Goal: Transaction & Acquisition: Purchase product/service

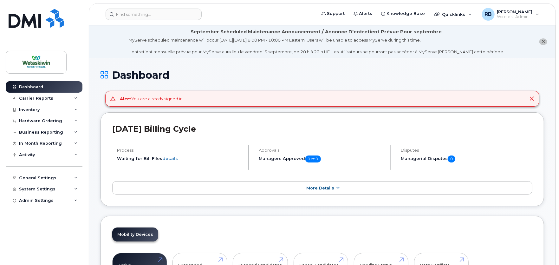
click at [541, 40] on icon "close notification" at bounding box center [543, 41] width 4 height 4
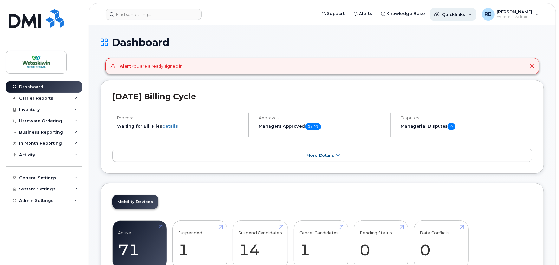
click at [447, 17] on div "Quicklinks" at bounding box center [453, 14] width 46 height 13
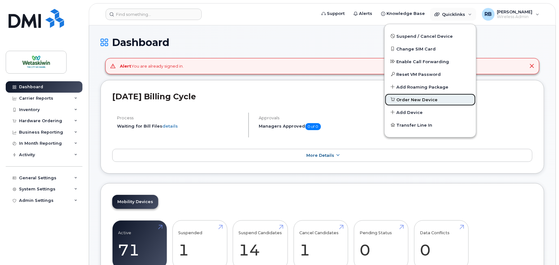
click at [415, 99] on span "Order New Device" at bounding box center [416, 100] width 41 height 6
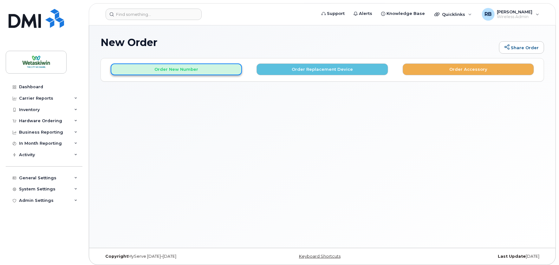
click at [212, 73] on button "Order New Number" at bounding box center [176, 69] width 131 height 12
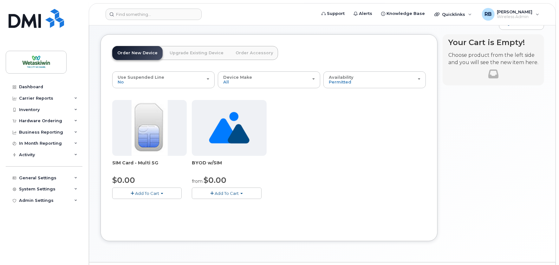
scroll to position [35, 0]
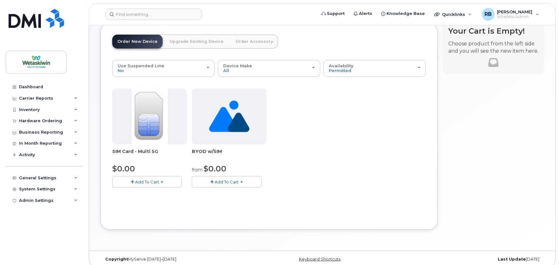
click at [232, 181] on span "Add To Cart" at bounding box center [227, 181] width 24 height 5
click at [243, 193] on link "$0.00 - New Activation" at bounding box center [226, 194] width 66 height 8
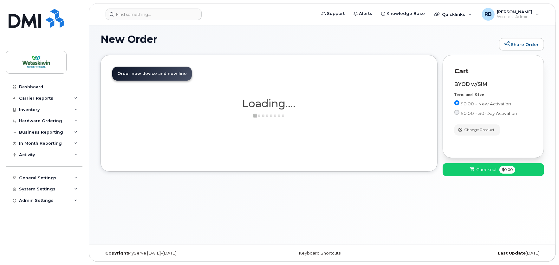
scroll to position [3, 0]
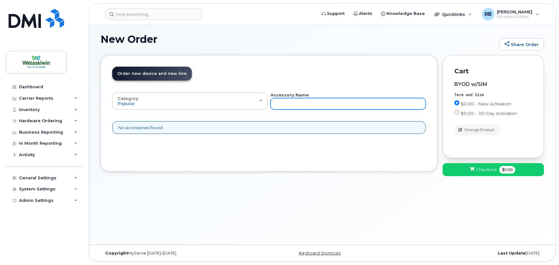
click at [295, 104] on input "text" at bounding box center [347, 103] width 155 height 11
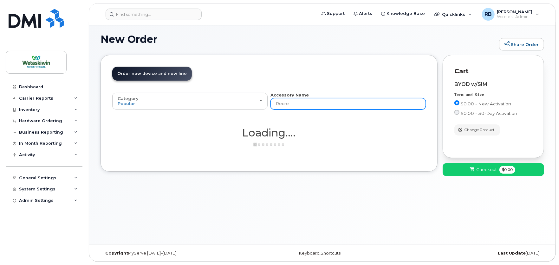
type input "Recrea"
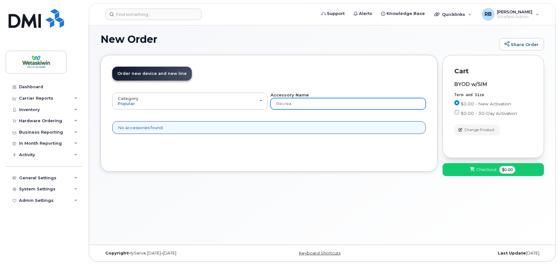
click at [295, 104] on input "Recrea" at bounding box center [347, 103] width 155 height 11
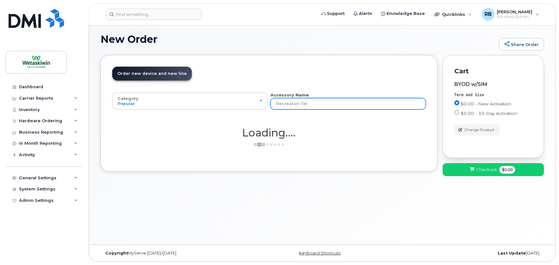
type input "Recreation Term"
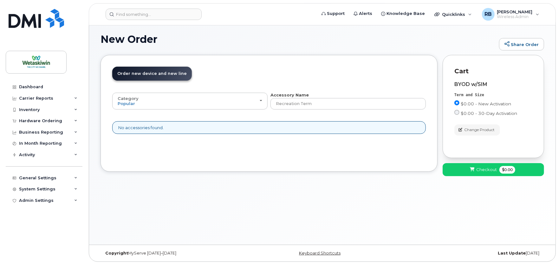
click at [147, 73] on span "Order new device and new line" at bounding box center [151, 73] width 69 height 5
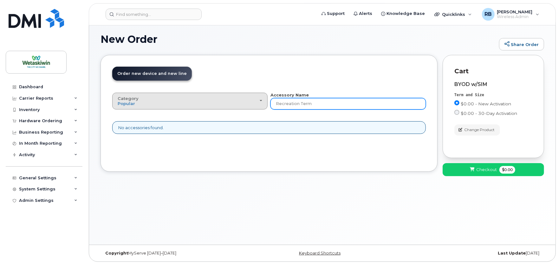
drag, startPoint x: 314, startPoint y: 102, endPoint x: 216, endPoint y: 100, distance: 98.0
click at [216, 100] on div "Category Popular All Accessory Name Recreation Term" at bounding box center [268, 100] width 313 height 17
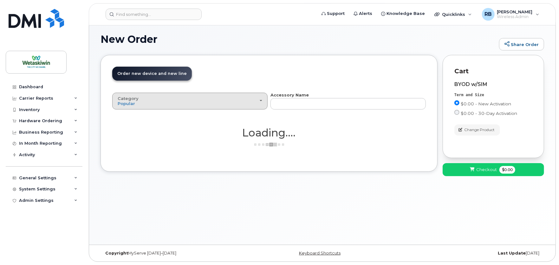
click at [257, 99] on div "Category Popular" at bounding box center [190, 101] width 145 height 10
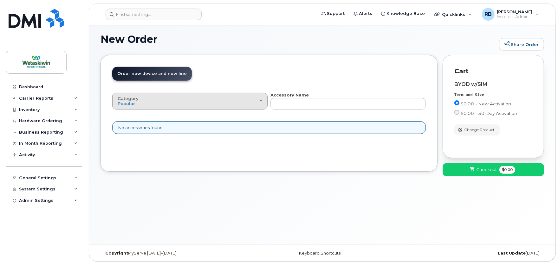
click at [242, 101] on div "Category Popular" at bounding box center [190, 101] width 145 height 10
click at [168, 116] on div "All" at bounding box center [190, 116] width 152 height 8
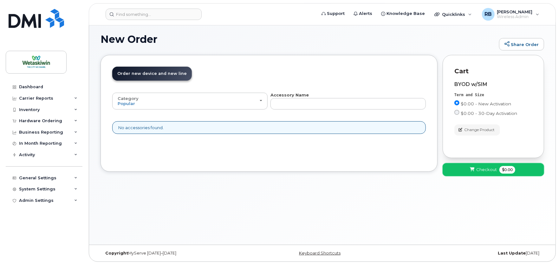
click at [484, 168] on span "Checkout" at bounding box center [486, 169] width 21 height 6
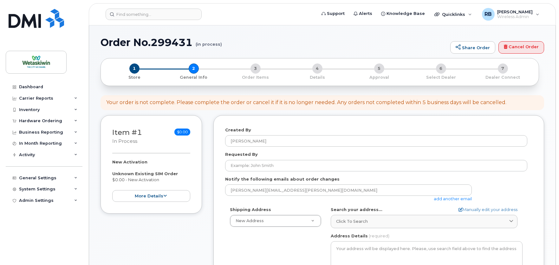
select select
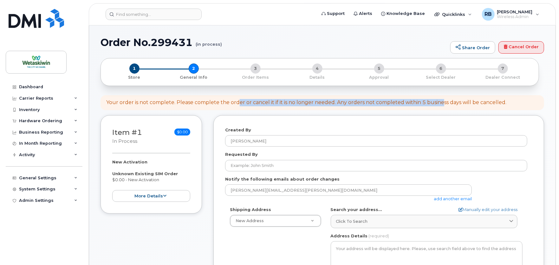
drag, startPoint x: 238, startPoint y: 103, endPoint x: 442, endPoint y: 106, distance: 204.4
click at [442, 106] on div "Your order is not complete. Please complete the order or cancel it if it is no …" at bounding box center [321, 102] width 443 height 15
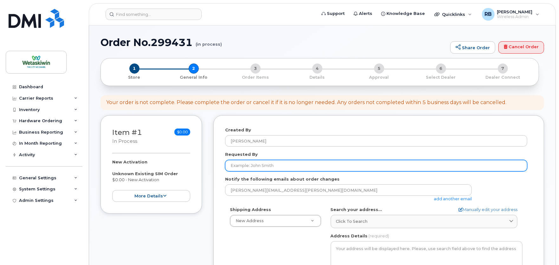
click at [280, 165] on input "Requested By" at bounding box center [376, 165] width 302 height 11
click at [252, 164] on input "Requested By" at bounding box center [376, 165] width 302 height 11
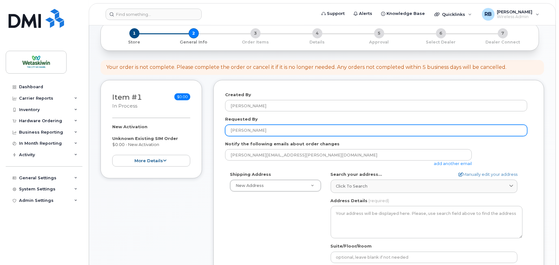
scroll to position [70, 0]
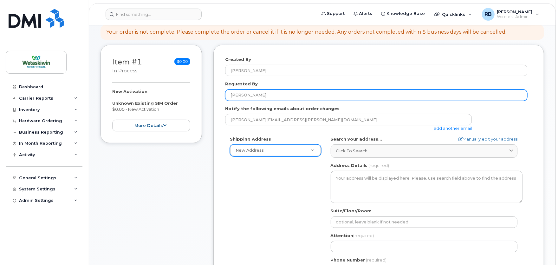
type input "[PERSON_NAME]"
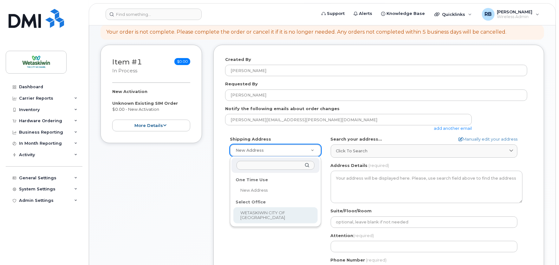
select select
type textarea "4705 50 Ave Wetaskiwin Alberta T9A 0R8"
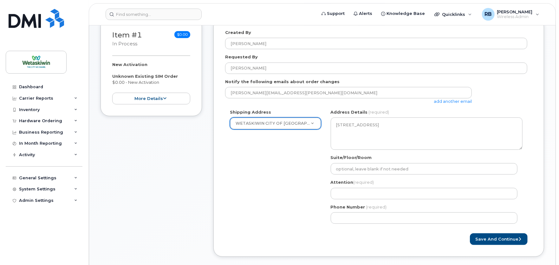
scroll to position [106, 0]
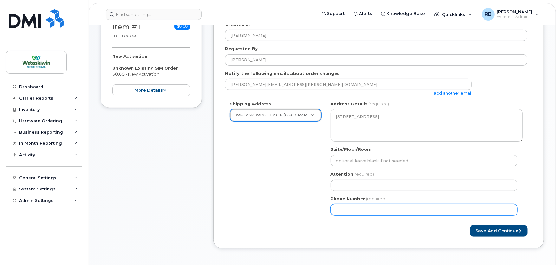
click at [374, 208] on input "Phone Number" at bounding box center [424, 209] width 187 height 11
click at [376, 207] on input "Phone Number" at bounding box center [424, 209] width 187 height 11
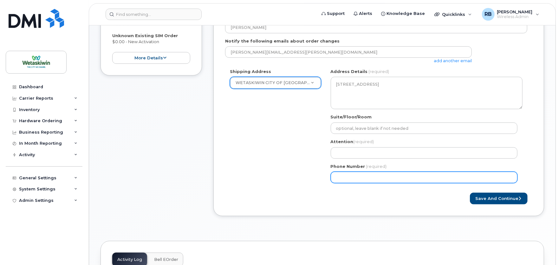
scroll to position [141, 0]
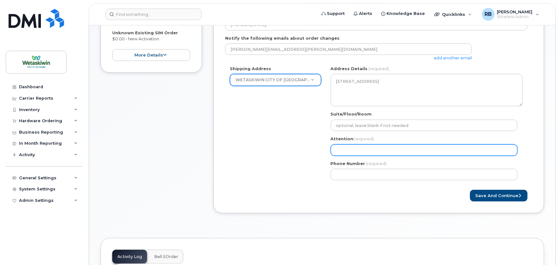
click at [372, 151] on input "Attention (required)" at bounding box center [424, 149] width 187 height 11
select select
type input "R"
select select
type input "Ri"
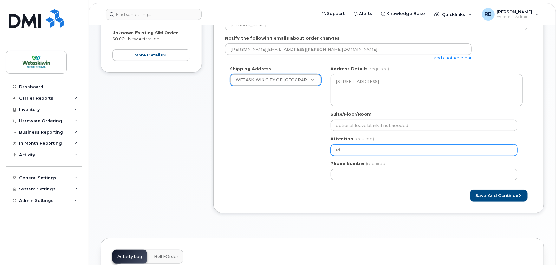
select select
type input "Ric"
select select
type input "Rich"
select select
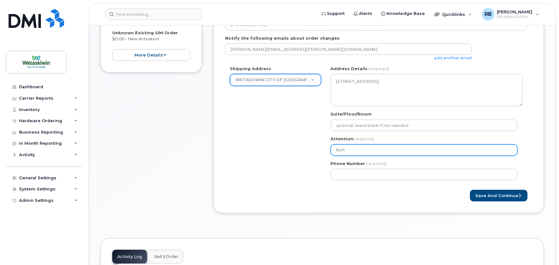
type input "Richa"
select select
type input "Richar"
select select
type input "Richard"
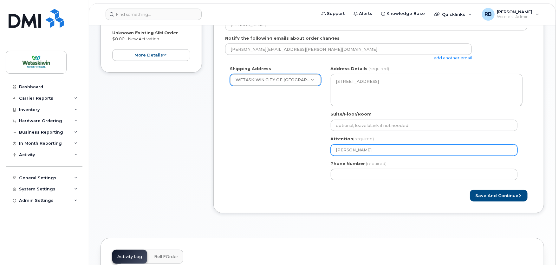
select select
type input "Richard B"
select select
type input "Richard Be"
select select
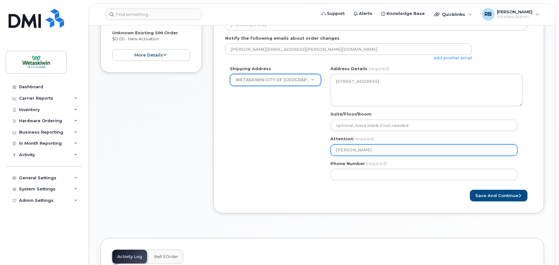
type input "Richard Ben"
select select
type input "Richard Benn"
select select
type input "Richard Benne"
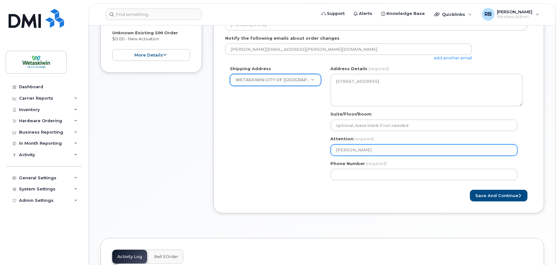
select select
type input "Richard Bennet"
select select
type input "[PERSON_NAME]"
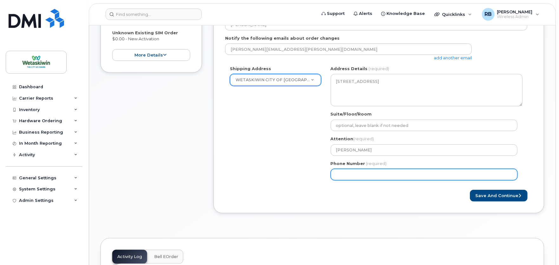
select select
type input "780"
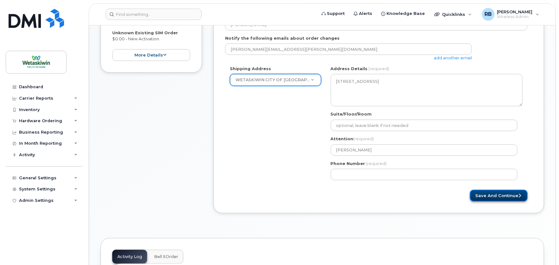
click at [491, 194] on button "Save and Continue" at bounding box center [499, 196] width 58 height 12
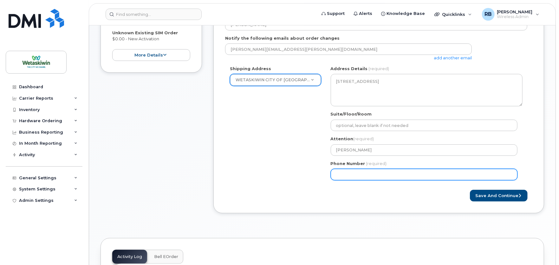
click at [431, 175] on input "Phone Number" at bounding box center [424, 174] width 187 height 11
click at [370, 176] on input "Phone Number" at bounding box center [424, 174] width 187 height 11
drag, startPoint x: 346, startPoint y: 175, endPoint x: 313, endPoint y: 171, distance: 33.5
click at [313, 172] on div "Shipping Address WETASKIWIN CITY OF WETASKIWIN New Address WETASKIWIN CITY OF W…" at bounding box center [376, 125] width 302 height 119
drag, startPoint x: 365, startPoint y: 176, endPoint x: 286, endPoint y: 170, distance: 78.8
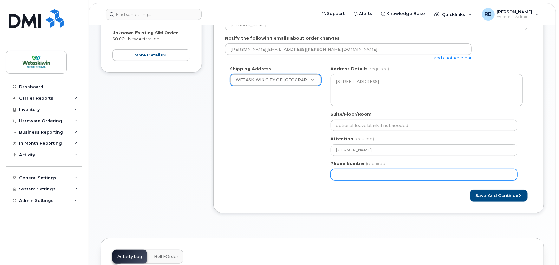
click at [286, 171] on div "Shipping Address WETASKIWIN CITY OF WETASKIWIN New Address WETASKIWIN CITY OF W…" at bounding box center [376, 125] width 302 height 119
type input "780312558"
select select
type input "7803125581"
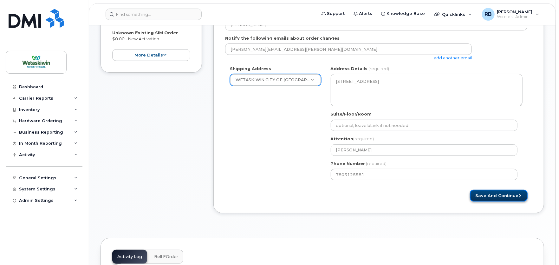
click at [480, 198] on button "Save and Continue" at bounding box center [499, 196] width 58 height 12
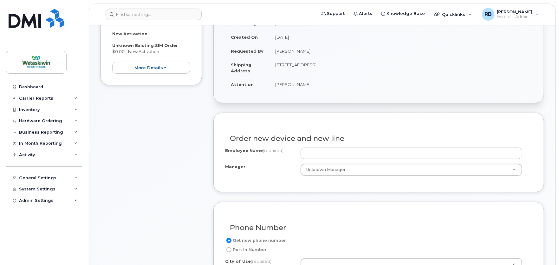
scroll to position [141, 0]
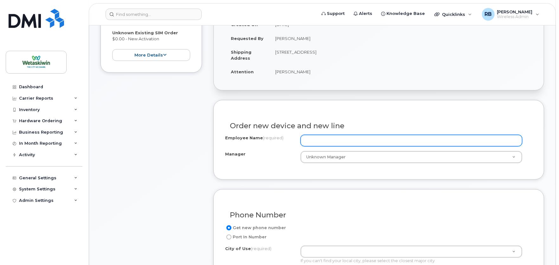
click at [348, 142] on input "Employee Name (required)" at bounding box center [411, 140] width 222 height 11
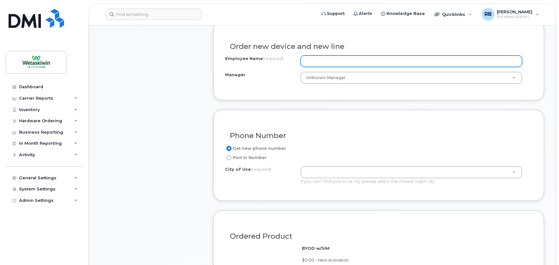
scroll to position [246, 0]
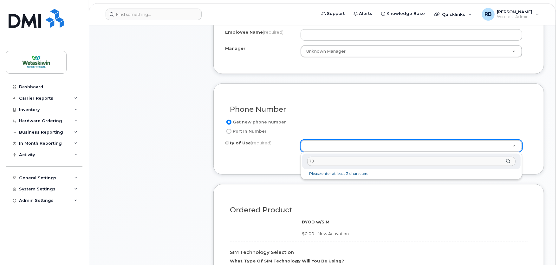
type input "780"
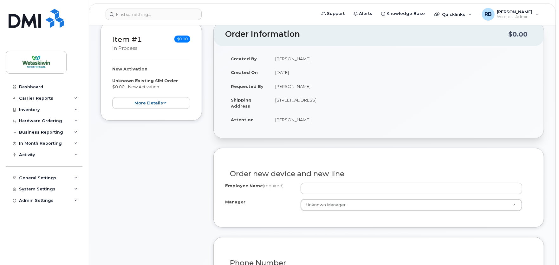
scroll to position [106, 0]
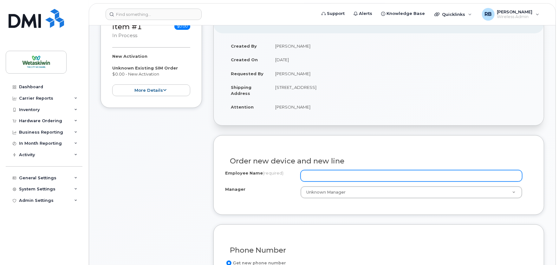
click at [316, 176] on input "Employee Name (required)" at bounding box center [411, 175] width 222 height 11
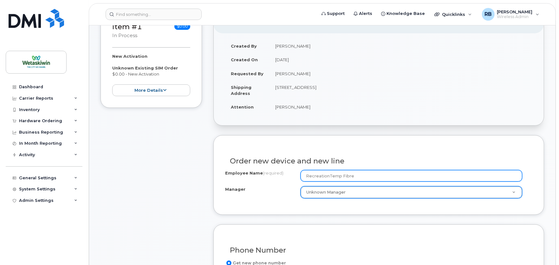
type input "RecreationTemp Fibre"
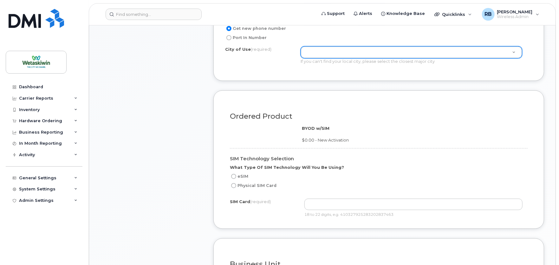
scroll to position [352, 0]
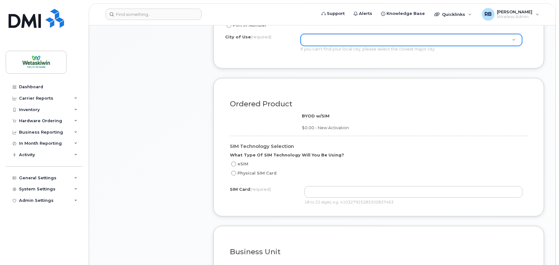
click at [235, 174] on input "Physical SIM Card" at bounding box center [233, 173] width 5 height 5
radio input "true"
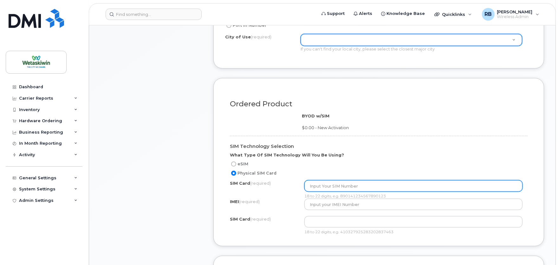
click at [324, 186] on input "text" at bounding box center [413, 185] width 218 height 11
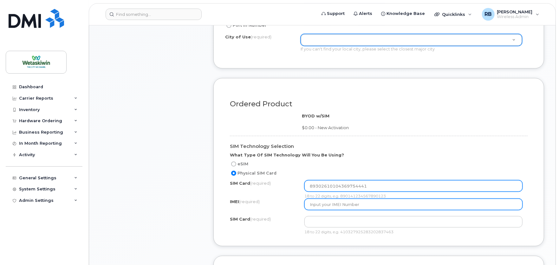
type input "89302610104369754441"
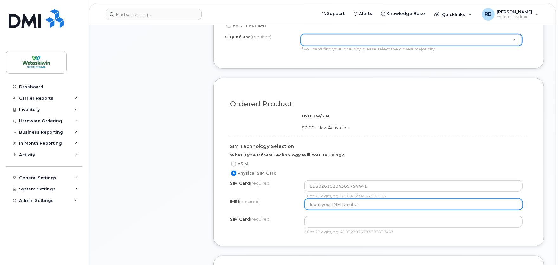
click at [319, 204] on input "text" at bounding box center [413, 203] width 218 height 11
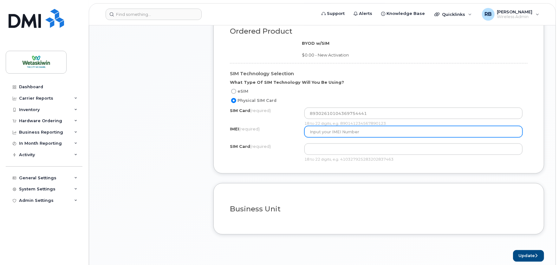
scroll to position [422, 0]
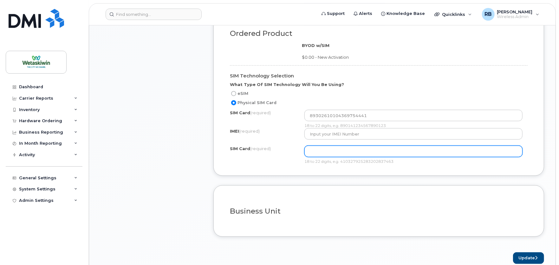
click at [318, 151] on input "text" at bounding box center [413, 150] width 218 height 11
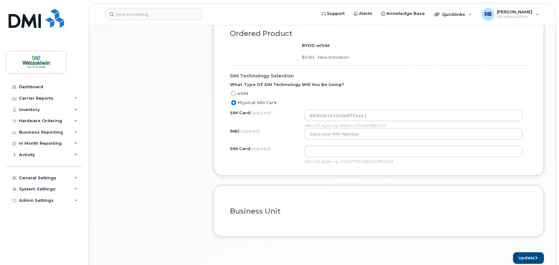
click at [234, 131] on label "IMEI (required)" at bounding box center [245, 131] width 30 height 6
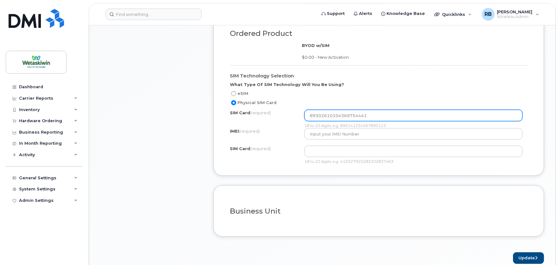
scroll to position [387, 0]
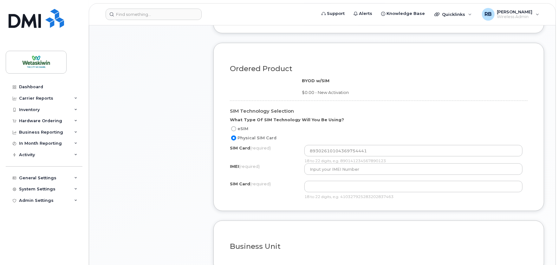
drag, startPoint x: 325, startPoint y: 93, endPoint x: 354, endPoint y: 93, distance: 29.8
click at [354, 93] on div "BYOD w/SIM $0.00 - New Activation" at bounding box center [414, 87] width 225 height 18
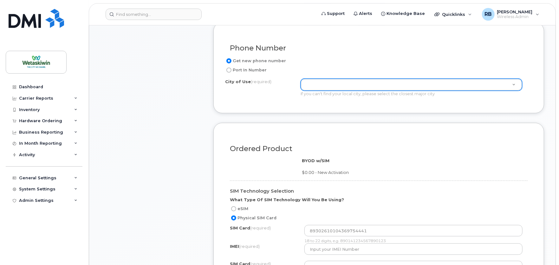
scroll to position [317, 0]
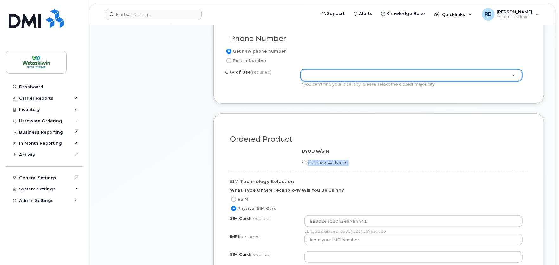
drag, startPoint x: 306, startPoint y: 164, endPoint x: 347, endPoint y: 163, distance: 41.2
click at [347, 163] on span "$0.00 - New Activation" at bounding box center [325, 162] width 47 height 5
drag, startPoint x: 347, startPoint y: 163, endPoint x: 350, endPoint y: 163, distance: 3.2
click at [350, 163] on div "BYOD w/SIM $0.00 - New Activation" at bounding box center [414, 157] width 225 height 18
drag, startPoint x: 349, startPoint y: 163, endPoint x: 290, endPoint y: 164, distance: 59.3
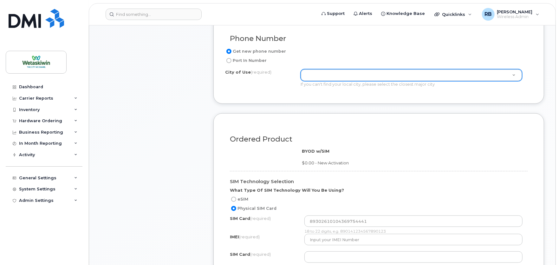
click at [290, 164] on div "BYOD w/SIM $0.00 - New Activation" at bounding box center [378, 157] width 307 height 18
drag, startPoint x: 290, startPoint y: 164, endPoint x: 297, endPoint y: 163, distance: 6.8
click at [297, 163] on div "BYOD w/SIM $0.00 - New Activation" at bounding box center [378, 157] width 307 height 18
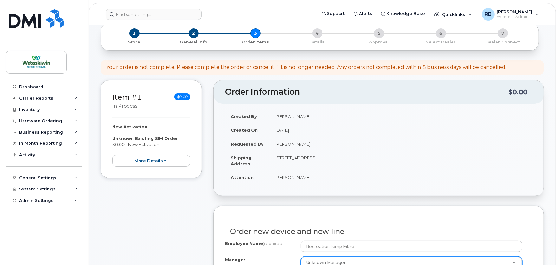
scroll to position [0, 0]
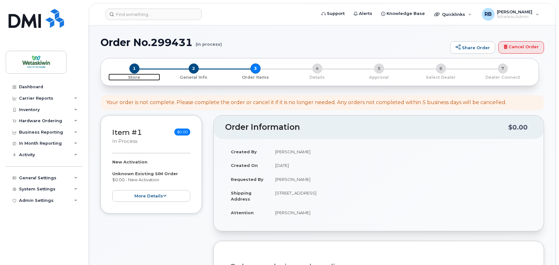
click at [134, 68] on span "1" at bounding box center [134, 68] width 10 height 10
click at [131, 68] on span "1" at bounding box center [134, 68] width 10 height 10
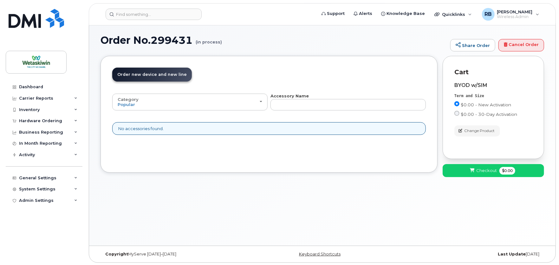
scroll to position [3, 0]
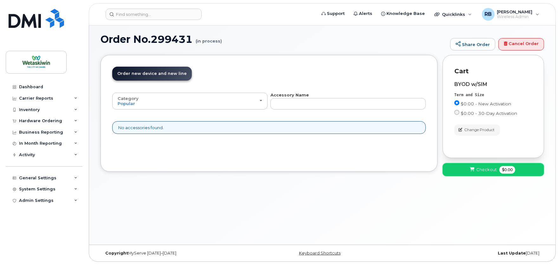
click at [483, 170] on span "Checkout" at bounding box center [486, 169] width 21 height 6
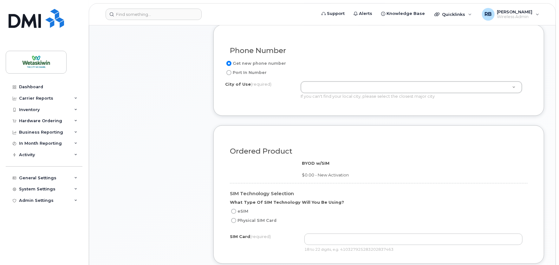
scroll to position [317, 0]
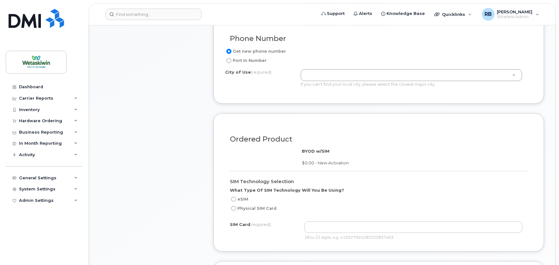
click at [319, 162] on span "$0.00 - New Activation" at bounding box center [325, 162] width 47 height 5
drag, startPoint x: 319, startPoint y: 162, endPoint x: 290, endPoint y: 163, distance: 29.5
click at [290, 163] on div "BYOD w/SIM $0.00 - New Activation" at bounding box center [378, 157] width 307 height 18
click at [295, 162] on div "BYOD w/SIM $0.00 - New Activation" at bounding box center [378, 157] width 307 height 18
click at [237, 199] on label "eSIM" at bounding box center [239, 199] width 18 height 8
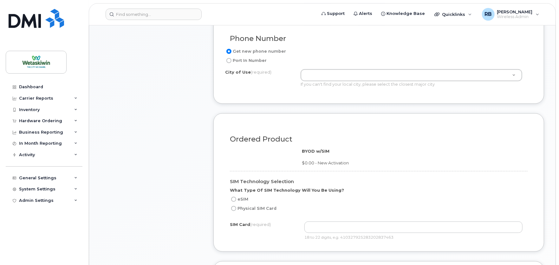
click at [236, 199] on input "eSIM" at bounding box center [233, 198] width 5 height 5
radio input "true"
click at [241, 208] on label "Physical SIM Card" at bounding box center [253, 208] width 47 height 8
click at [236, 208] on input "Physical SIM Card" at bounding box center [233, 208] width 5 height 5
radio input "true"
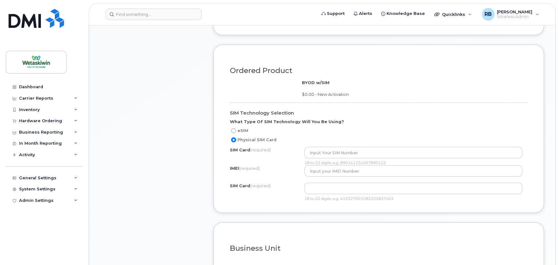
scroll to position [387, 0]
click at [234, 128] on input "eSIM" at bounding box center [233, 128] width 5 height 5
radio input "true"
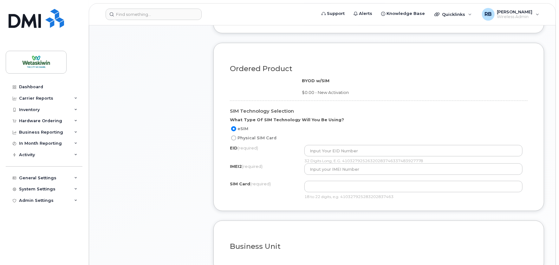
click at [316, 119] on label "What Type Of SIM Technology Will You Be Using?" at bounding box center [287, 120] width 114 height 6
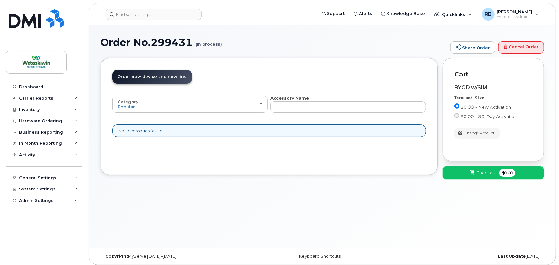
click at [486, 175] on span "Checkout" at bounding box center [486, 173] width 21 height 6
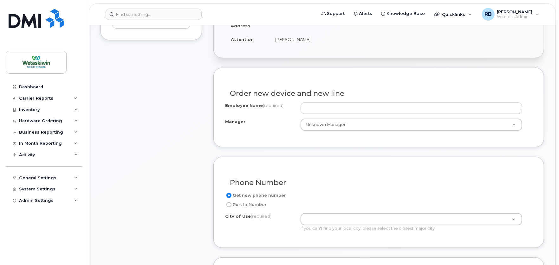
scroll to position [176, 0]
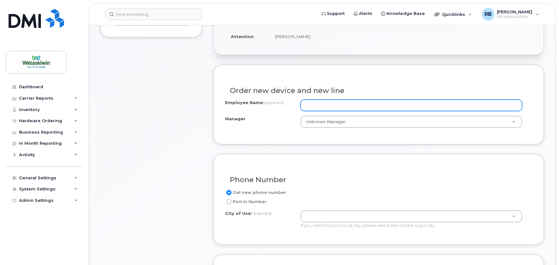
click at [320, 106] on input "Employee Name (required)" at bounding box center [411, 105] width 222 height 11
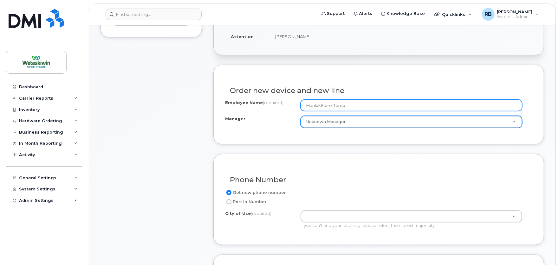
type input "ManlukFibre Temp"
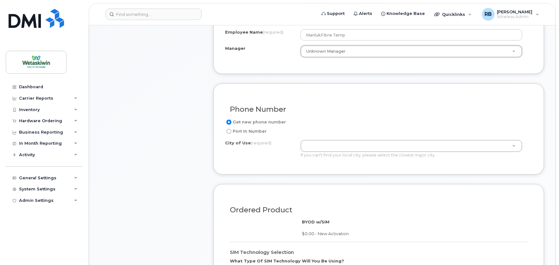
scroll to position [281, 0]
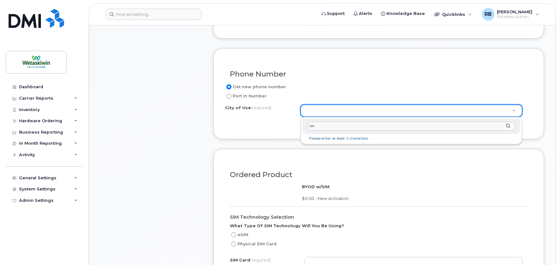
type input "w"
type input "c"
type input "Wetaskiwi"
type input "553"
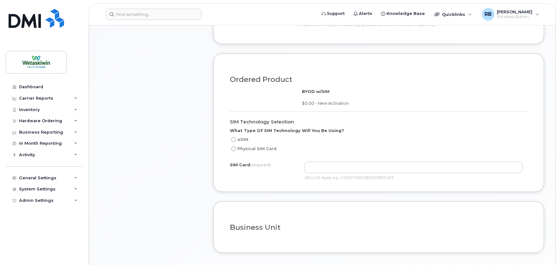
scroll to position [387, 0]
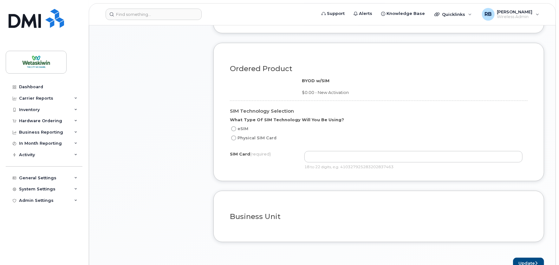
click at [238, 137] on label "Physical SIM Card" at bounding box center [253, 138] width 47 height 8
click at [236, 137] on input "Physical SIM Card" at bounding box center [233, 137] width 5 height 5
radio input "true"
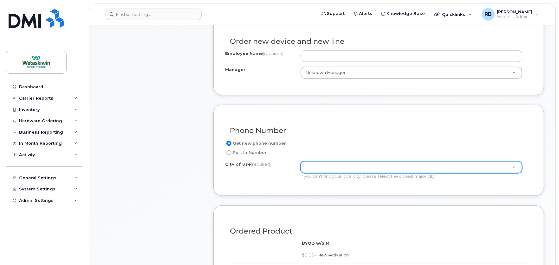
scroll to position [211, 0]
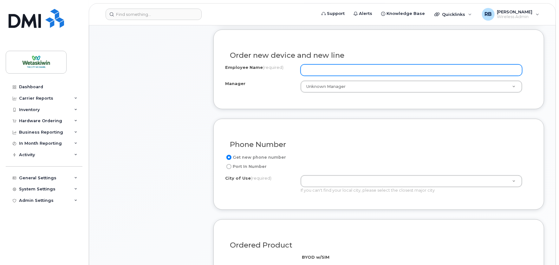
click at [332, 70] on input "Employee Name (required)" at bounding box center [411, 69] width 222 height 11
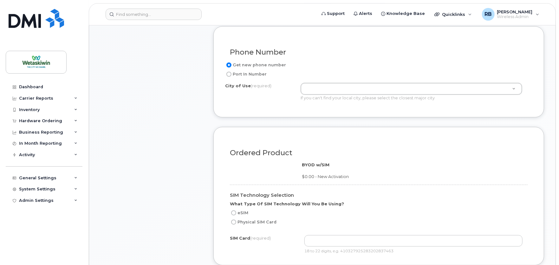
scroll to position [317, 0]
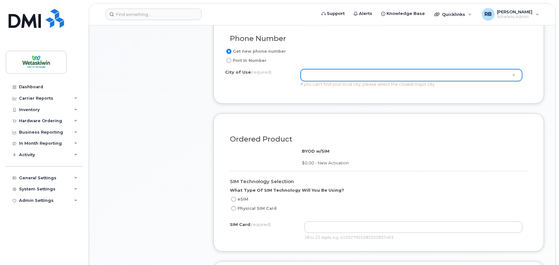
type input "ManlukFibre Temp"
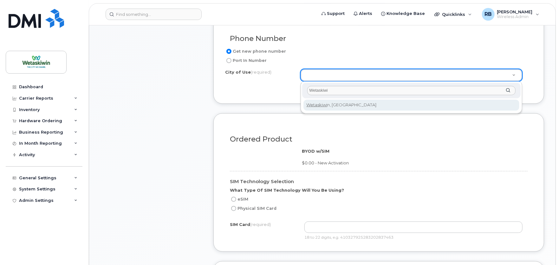
type input "Wetaskiwi"
type input "553"
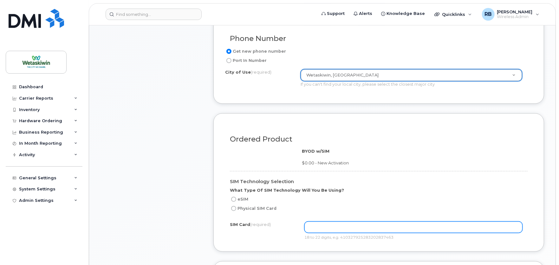
click at [327, 230] on input "text" at bounding box center [413, 226] width 218 height 11
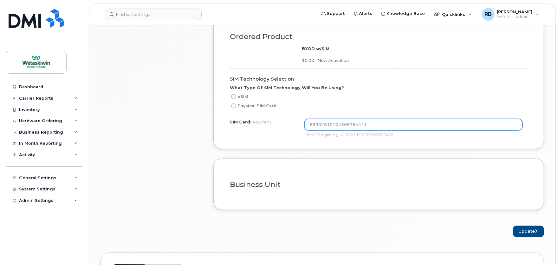
scroll to position [458, 0]
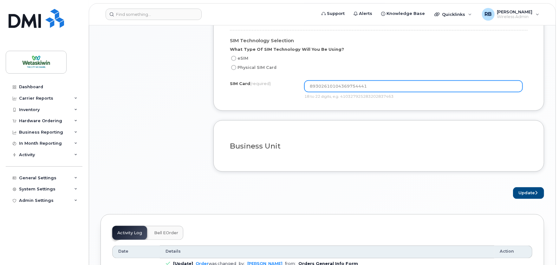
type input "89302610104369754441"
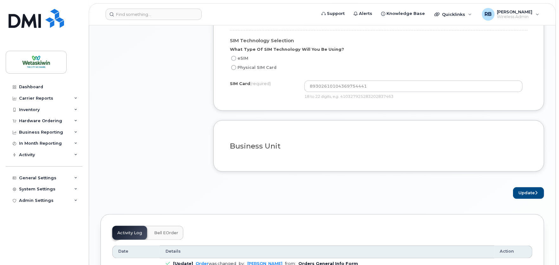
drag, startPoint x: 347, startPoint y: 158, endPoint x: 408, endPoint y: 165, distance: 61.2
click at [347, 158] on div at bounding box center [378, 157] width 307 height 5
click at [521, 193] on button "Update" at bounding box center [528, 193] width 31 height 12
click at [236, 68] on input "Physical SIM Card" at bounding box center [233, 67] width 5 height 5
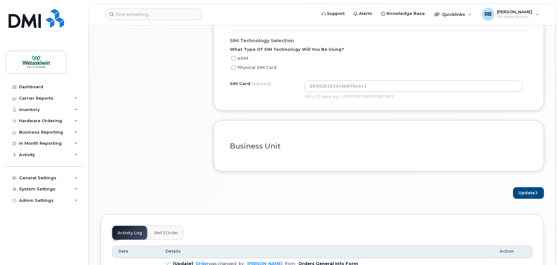
radio input "true"
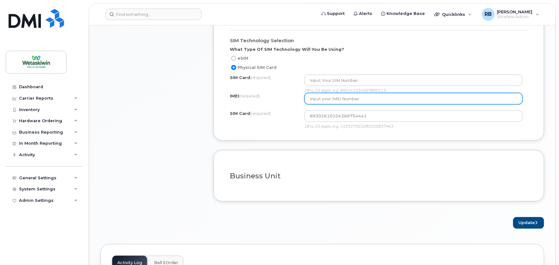
click at [330, 100] on input "text" at bounding box center [413, 98] width 218 height 11
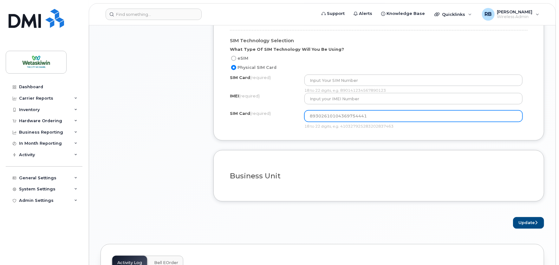
drag, startPoint x: 374, startPoint y: 113, endPoint x: 271, endPoint y: 109, distance: 103.4
click at [271, 109] on div "SIM Technology Selection What Type Of SIM Technology Will You Be Using? eSIM Ph…" at bounding box center [378, 77] width 307 height 104
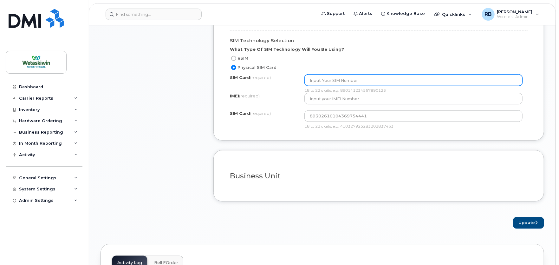
click at [314, 82] on input "text" at bounding box center [413, 79] width 218 height 11
paste input "89302610104369754441"
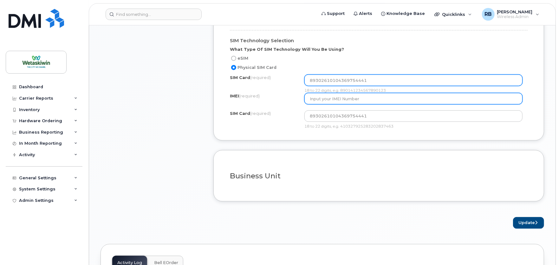
type input "89302610104369754441"
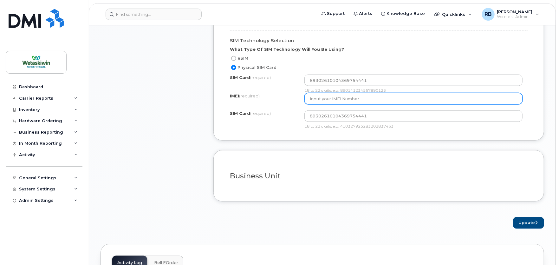
click at [339, 100] on input "text" at bounding box center [413, 98] width 218 height 11
type input "352061651075208"
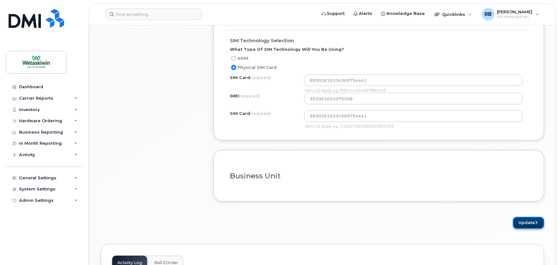
click at [518, 220] on button "Update" at bounding box center [528, 223] width 31 height 12
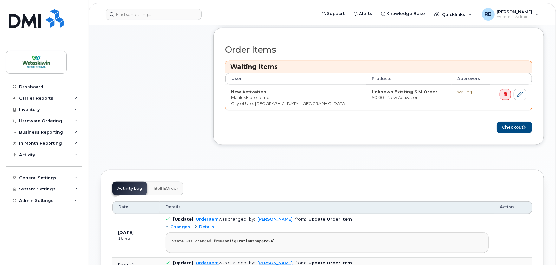
scroll to position [176, 0]
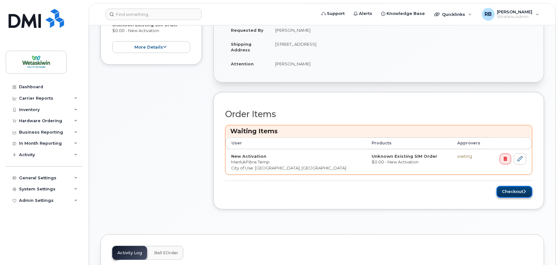
click at [513, 190] on button "Checkout" at bounding box center [514, 192] width 36 height 12
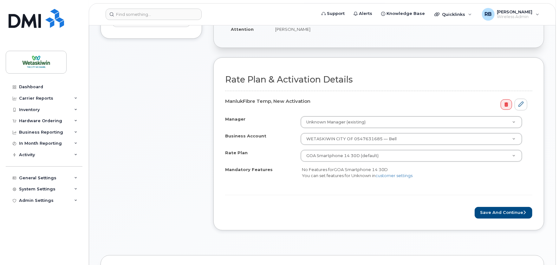
scroll to position [176, 0]
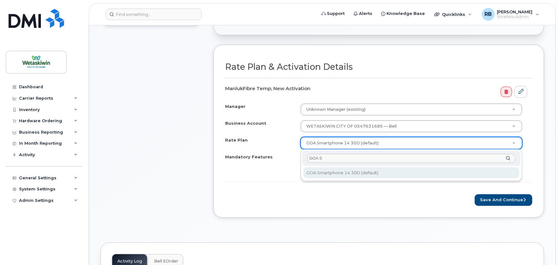
type input "GOA S"
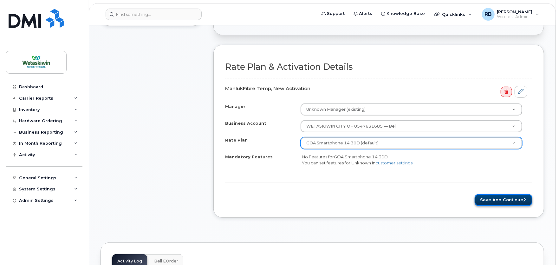
click at [498, 201] on button "Save and Continue" at bounding box center [503, 200] width 58 height 12
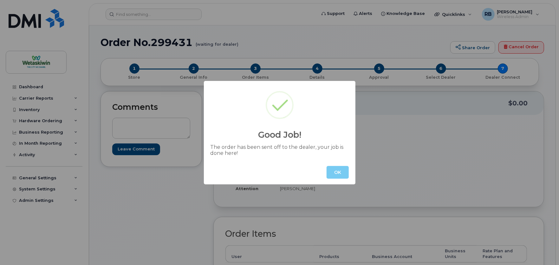
click at [338, 171] on button "OK" at bounding box center [337, 172] width 22 height 13
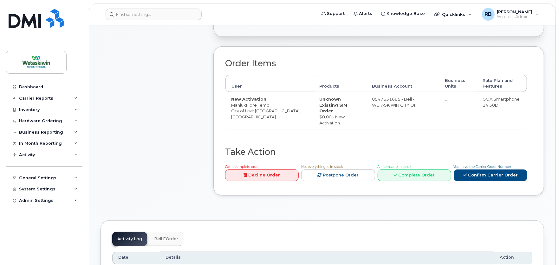
scroll to position [176, 0]
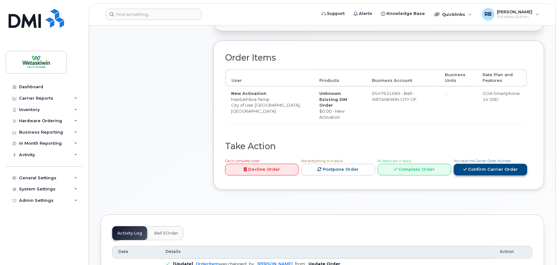
click at [506, 164] on link "Confirm Carrier Order" at bounding box center [491, 170] width 74 height 12
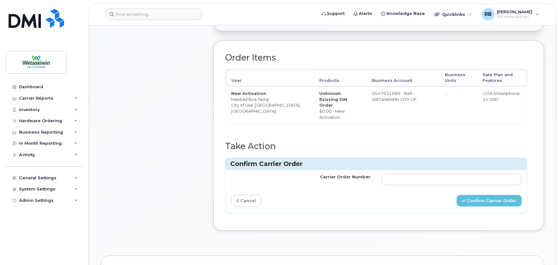
click at [251, 195] on link "cancel" at bounding box center [246, 201] width 30 height 12
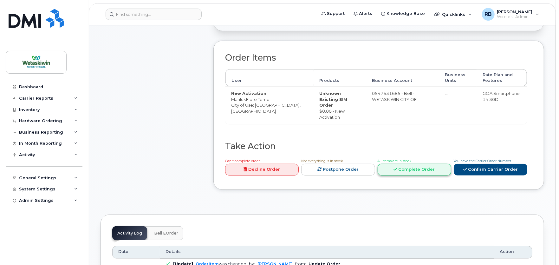
click at [416, 164] on link "Complete Order" at bounding box center [414, 170] width 74 height 12
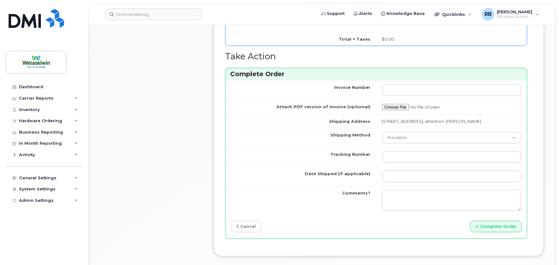
scroll to position [458, 0]
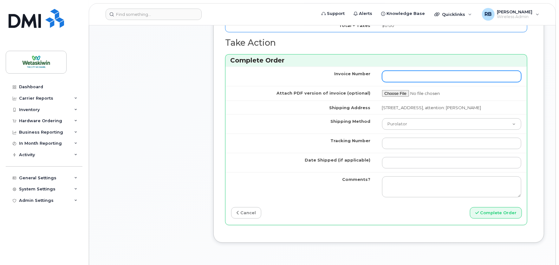
click at [400, 77] on input "Invoice Number" at bounding box center [451, 76] width 139 height 11
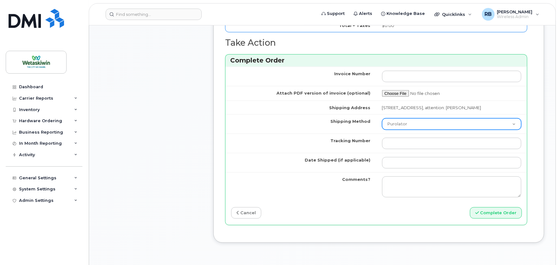
click at [398, 130] on select "Purolator UPS FedEx Canada Post Courier Other Drop Off Pick Up" at bounding box center [451, 123] width 139 height 11
select select "Other"
click at [382, 124] on select "Purolator UPS FedEx Canada Post Courier Other Drop Off Pick Up" at bounding box center [451, 123] width 139 height 11
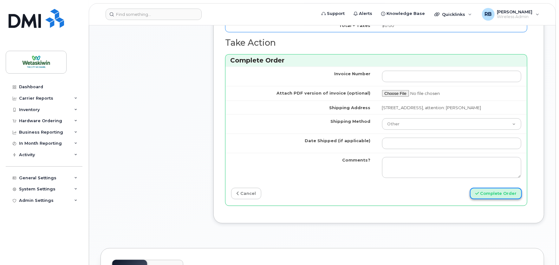
click at [506, 199] on button "Complete Order" at bounding box center [496, 194] width 52 height 12
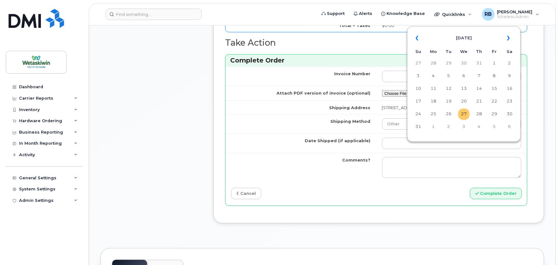
click at [465, 116] on td "27" at bounding box center [463, 113] width 11 height 11
type input "[DATE]"
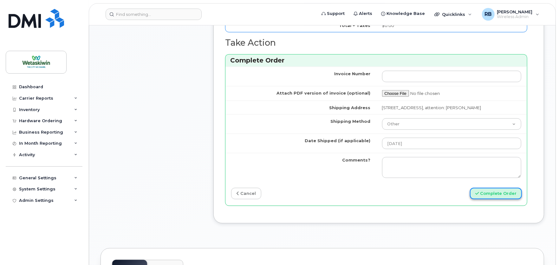
click at [493, 199] on button "Complete Order" at bounding box center [496, 194] width 52 height 12
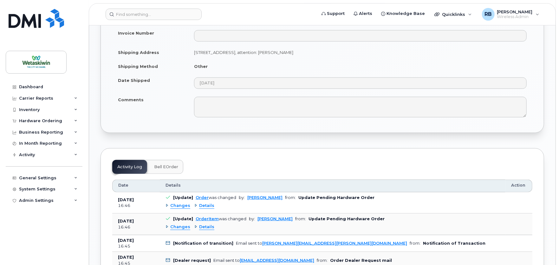
scroll to position [422, 0]
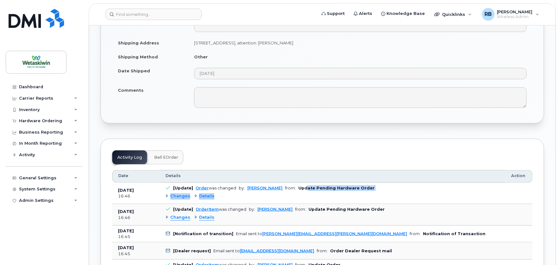
drag, startPoint x: 304, startPoint y: 188, endPoint x: 370, endPoint y: 194, distance: 66.5
click at [370, 194] on td "[Update] Order was changed by: [PERSON_NAME] from: Update Pending Hardware Orde…" at bounding box center [332, 193] width 345 height 21
click at [202, 197] on span "Details" at bounding box center [206, 196] width 15 height 6
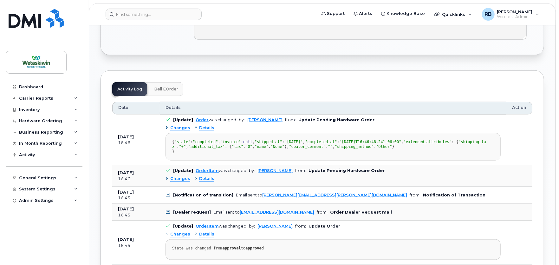
scroll to position [493, 0]
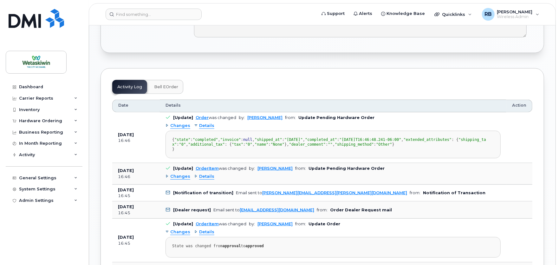
drag, startPoint x: 192, startPoint y: 164, endPoint x: 235, endPoint y: 210, distance: 63.9
click at [235, 158] on pre "{ "state" : "completed" , "invoice" : null , "shipped_at" : "[DATE]" , "complet…" at bounding box center [332, 145] width 335 height 28
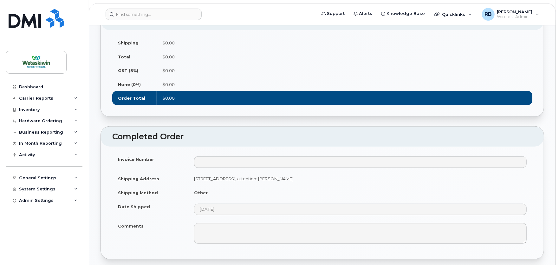
scroll to position [281, 0]
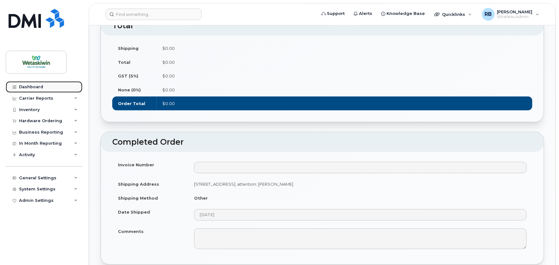
click at [28, 89] on div "Dashboard" at bounding box center [31, 86] width 24 height 5
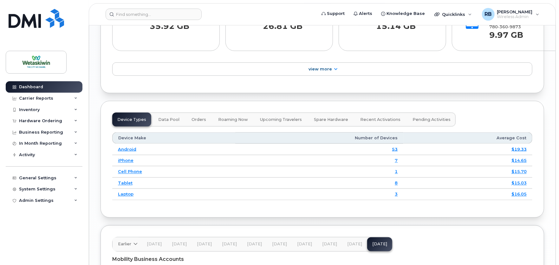
scroll to position [683, 0]
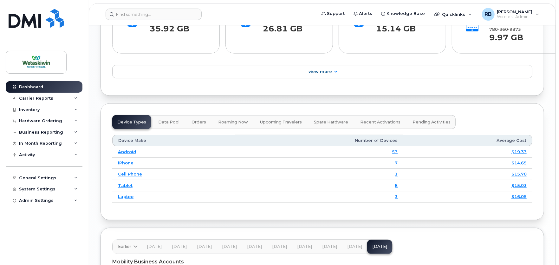
click at [218, 125] on span "Roaming Now" at bounding box center [233, 121] width 30 height 5
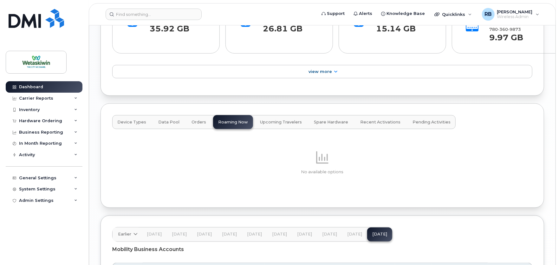
click at [191, 125] on span "Orders" at bounding box center [198, 121] width 15 height 5
click at [169, 123] on span "Data Pool" at bounding box center [168, 121] width 21 height 5
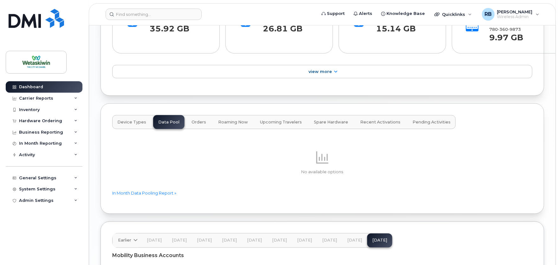
click at [265, 122] on span "Upcoming Travelers" at bounding box center [281, 121] width 42 height 5
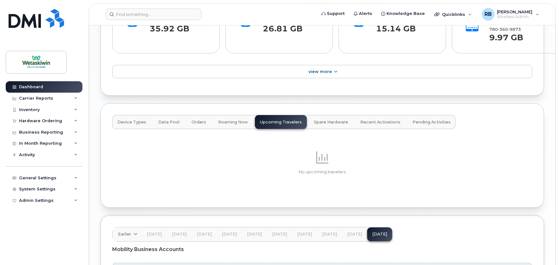
click at [318, 125] on span "Spare Hardware" at bounding box center [331, 121] width 34 height 5
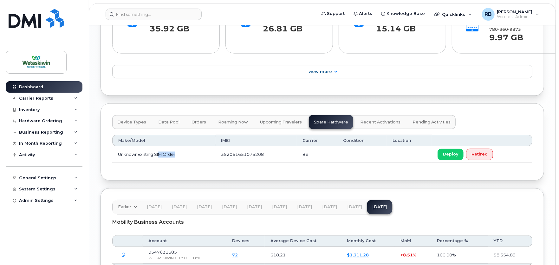
drag, startPoint x: 159, startPoint y: 154, endPoint x: 191, endPoint y: 154, distance: 32.6
click at [191, 154] on td "UnknownExisting SIM Order" at bounding box center [163, 154] width 103 height 17
drag, startPoint x: 191, startPoint y: 154, endPoint x: 132, endPoint y: 153, distance: 59.9
click at [132, 153] on td "UnknownExisting SIM Order" at bounding box center [163, 154] width 103 height 17
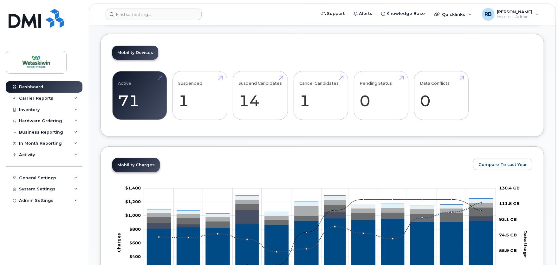
scroll to position [120, 0]
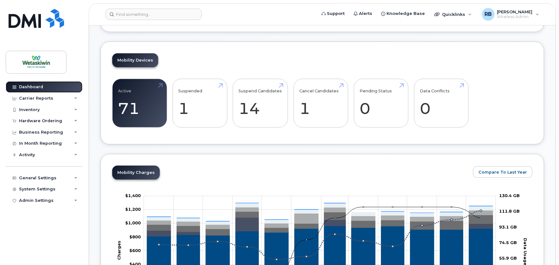
click at [37, 83] on link "Dashboard" at bounding box center [44, 86] width 77 height 11
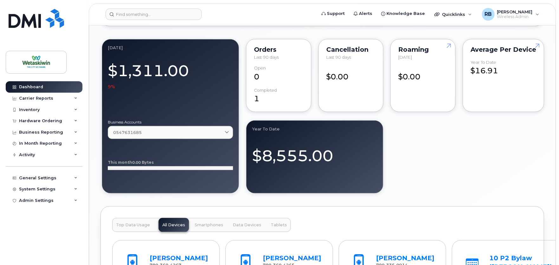
scroll to position [376, 0]
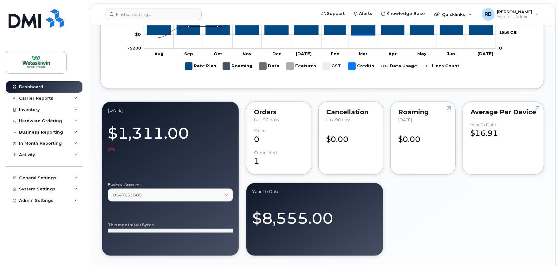
drag, startPoint x: 265, startPoint y: 115, endPoint x: 283, endPoint y: 114, distance: 17.5
click at [280, 114] on div "Orders" at bounding box center [278, 111] width 49 height 5
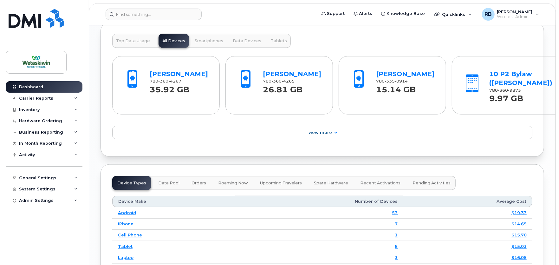
scroll to position [623, 0]
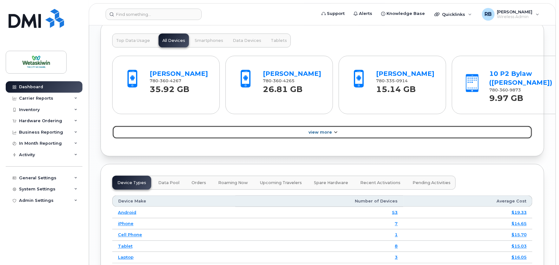
click at [319, 132] on span "View More" at bounding box center [319, 132] width 23 height 5
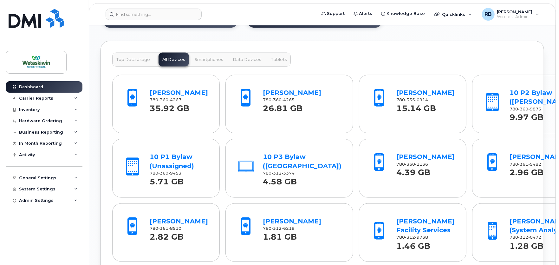
scroll to position [588, 0]
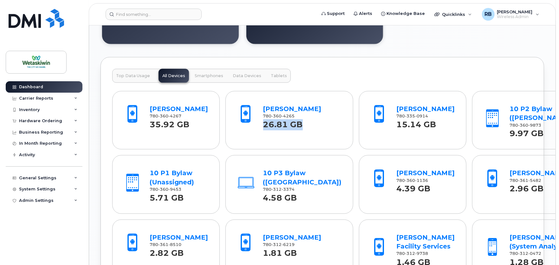
drag, startPoint x: 296, startPoint y: 134, endPoint x: 253, endPoint y: 137, distance: 43.5
click at [253, 137] on div "Shawn Seawright 780 360 4265 26.81 GB" at bounding box center [289, 115] width 116 height 42
copy strong "26.81 GB"
click at [273, 113] on link "Shawn Seawright" at bounding box center [292, 109] width 58 height 8
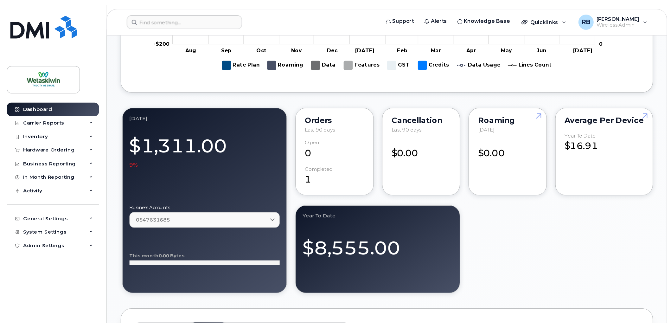
scroll to position [422, 0]
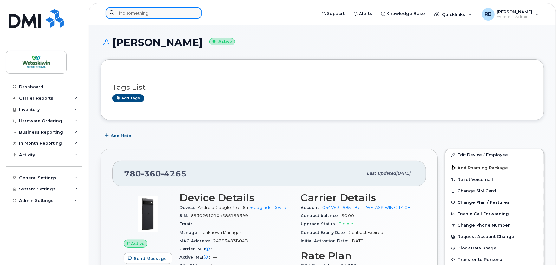
click at [138, 16] on input at bounding box center [154, 12] width 96 height 11
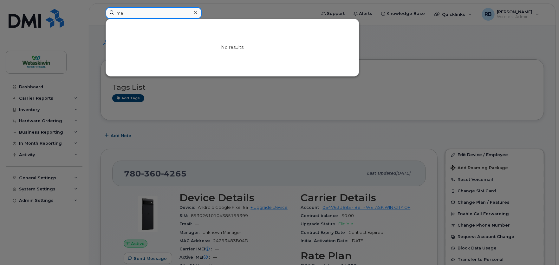
type input "m"
click at [39, 99] on div at bounding box center [279, 132] width 559 height 265
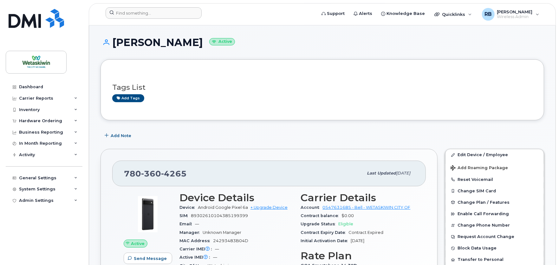
click at [39, 99] on div "Carrier Reports" at bounding box center [36, 98] width 34 height 5
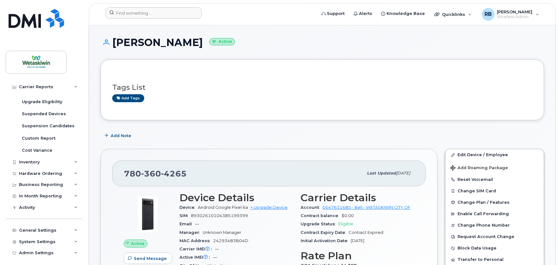
scroll to position [106, 0]
click at [23, 162] on div "Inventory" at bounding box center [29, 161] width 21 height 5
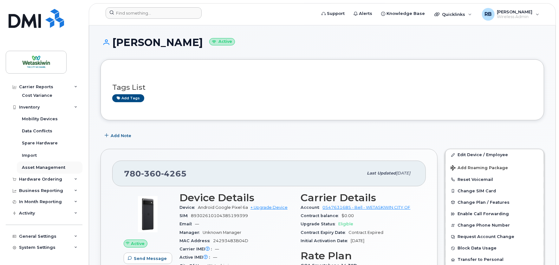
scroll to position [169, 0]
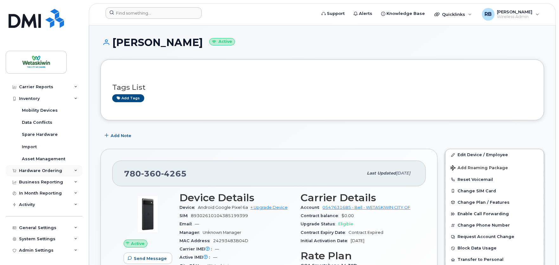
click at [34, 169] on div "Hardware Ordering" at bounding box center [40, 170] width 43 height 5
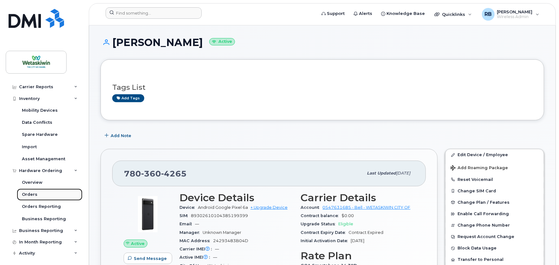
click at [28, 195] on div "Orders" at bounding box center [30, 194] width 16 height 6
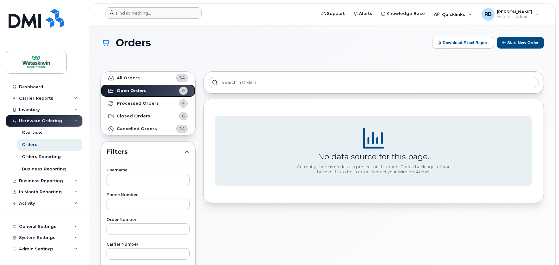
click at [146, 88] on link "Open Orders 0" at bounding box center [148, 90] width 94 height 13
click at [124, 103] on strong "Processed Orders" at bounding box center [138, 103] width 42 height 5
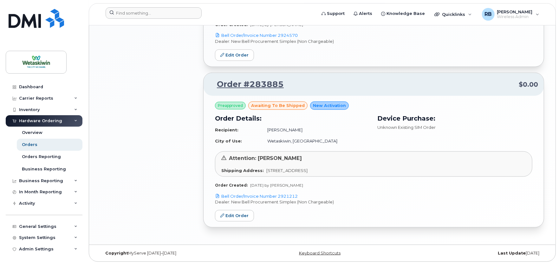
scroll to position [508, 0]
drag, startPoint x: 266, startPoint y: 171, endPoint x: 351, endPoint y: 171, distance: 85.3
click at [351, 171] on div "Shipping Address: 4705 50 Avenue Wetaskiwin AB T9A 0R8" at bounding box center [373, 170] width 305 height 6
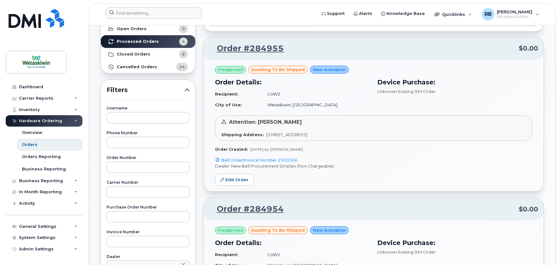
scroll to position [15, 0]
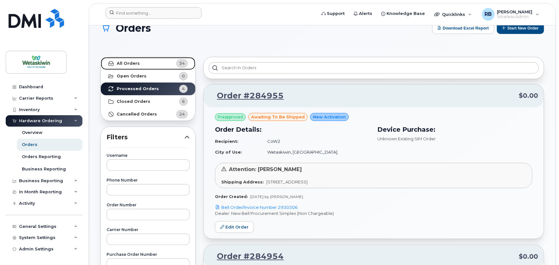
click at [130, 64] on strong "All Orders" at bounding box center [128, 63] width 23 height 5
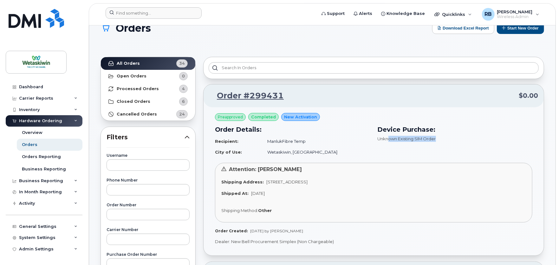
drag, startPoint x: 389, startPoint y: 139, endPoint x: 438, endPoint y: 140, distance: 48.8
click at [438, 140] on div "Unknown Existing SIM Order" at bounding box center [454, 139] width 155 height 6
drag, startPoint x: 281, startPoint y: 141, endPoint x: 319, endPoint y: 140, distance: 38.3
click at [319, 140] on td "ManlukFibre Temp" at bounding box center [315, 141] width 108 height 11
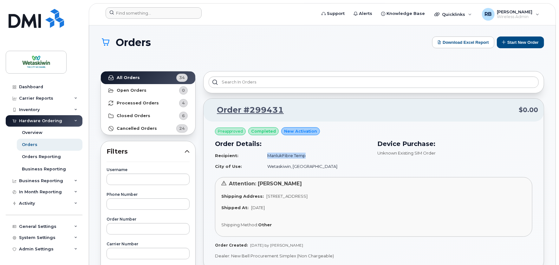
scroll to position [0, 0]
click at [138, 89] on strong "Open Orders" at bounding box center [132, 90] width 30 height 5
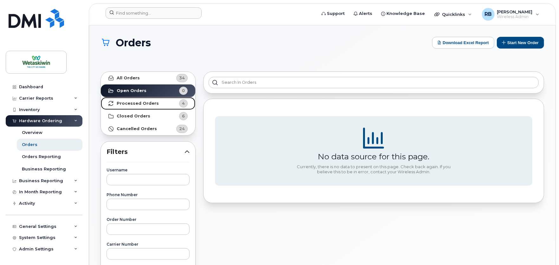
click at [130, 106] on strong "Processed Orders" at bounding box center [138, 103] width 42 height 5
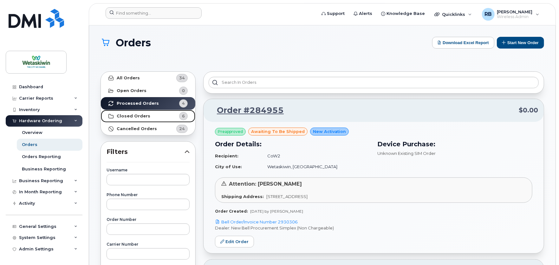
click at [130, 113] on link "Closed Orders 6" at bounding box center [148, 116] width 94 height 13
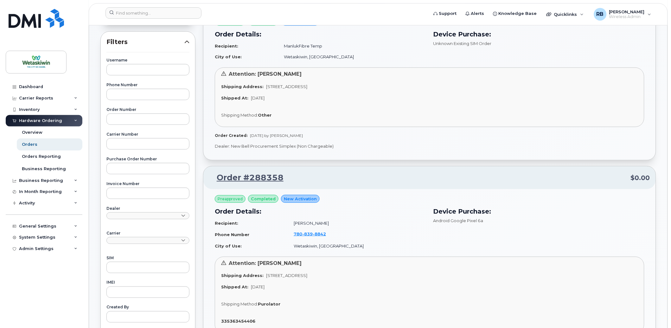
scroll to position [70, 0]
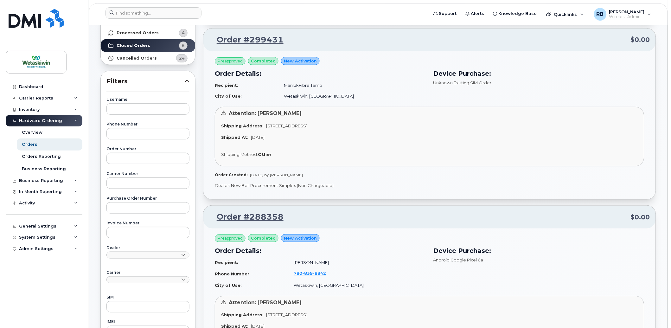
click at [319, 84] on td "ManlukFibre Temp" at bounding box center [352, 85] width 147 height 11
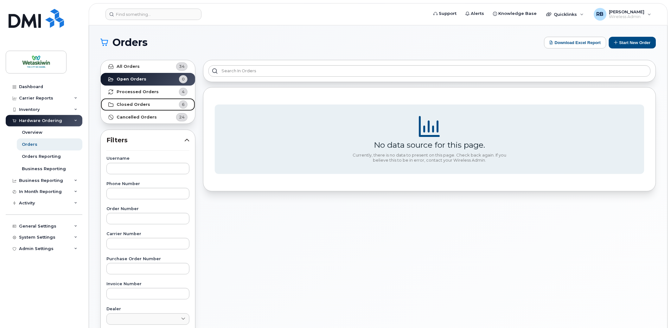
click at [130, 102] on strong "Closed Orders" at bounding box center [134, 104] width 34 height 5
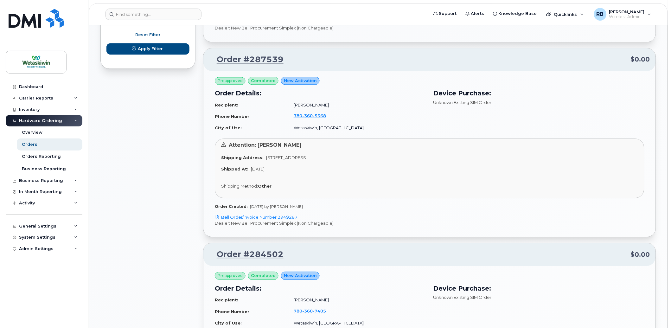
scroll to position [422, 0]
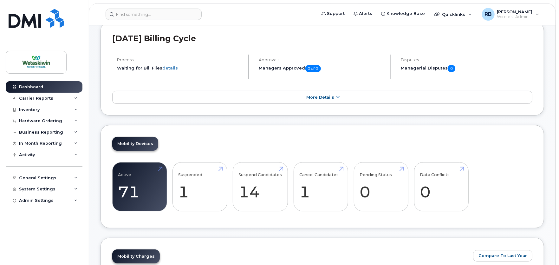
scroll to position [70, 0]
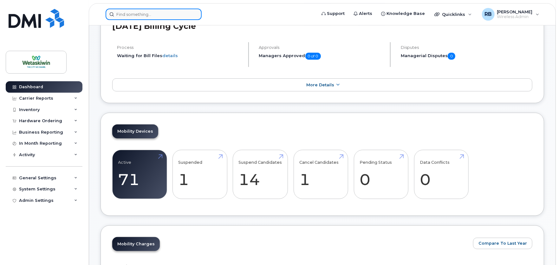
click at [132, 16] on input at bounding box center [154, 14] width 96 height 11
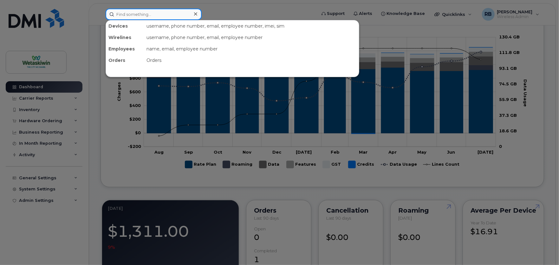
scroll to position [387, 0]
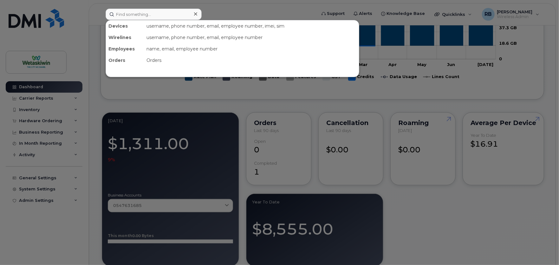
click at [255, 130] on div at bounding box center [279, 132] width 559 height 265
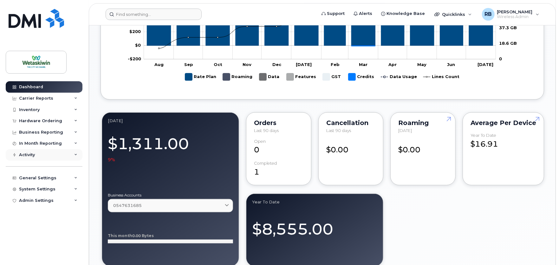
click at [32, 156] on div "Activity" at bounding box center [27, 154] width 16 height 5
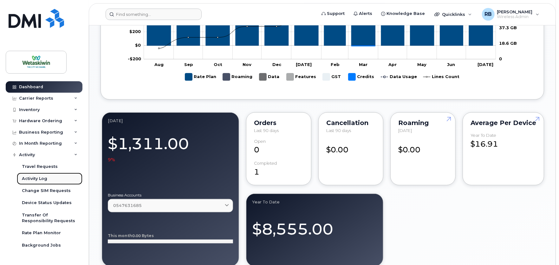
click at [42, 180] on div "Activity Log" at bounding box center [34, 179] width 25 height 6
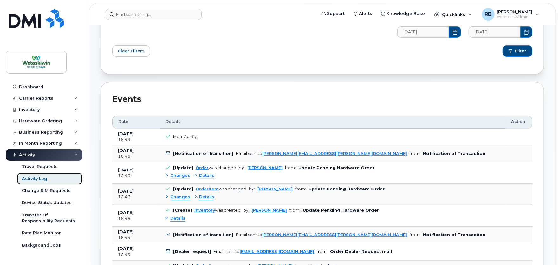
scroll to position [106, 0]
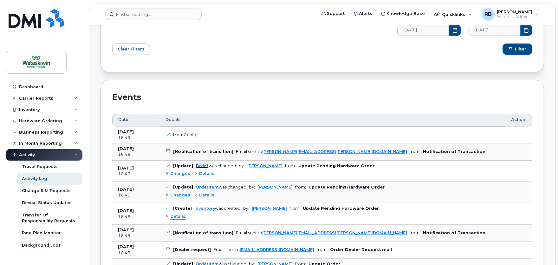
click at [200, 165] on link "Order" at bounding box center [202, 165] width 13 height 5
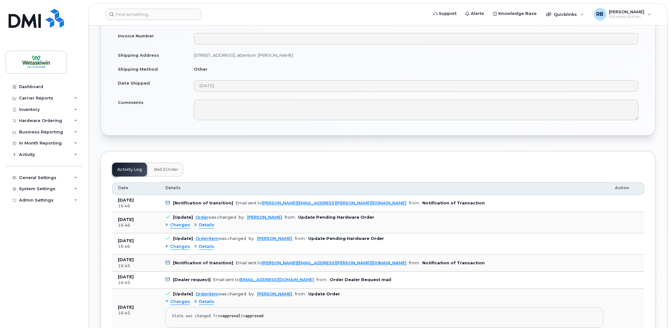
scroll to position [422, 0]
